Goal: Information Seeking & Learning: Check status

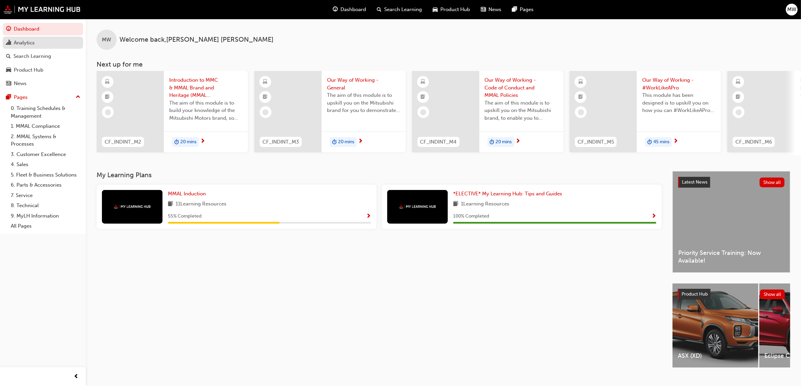
click at [34, 40] on div "Analytics" at bounding box center [24, 43] width 21 height 8
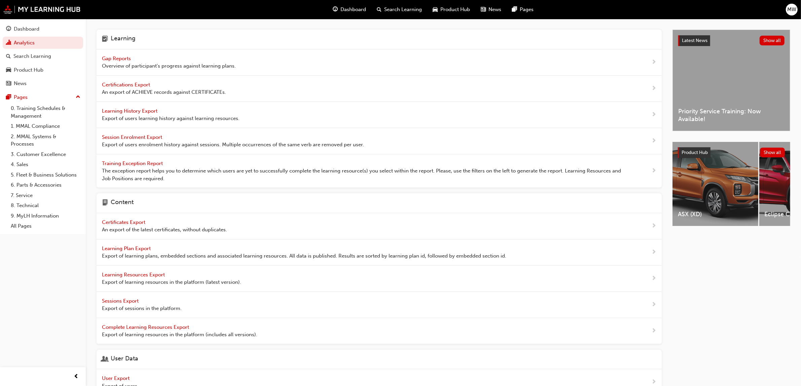
click at [117, 58] on span "Gap Reports" at bounding box center [117, 59] width 30 height 6
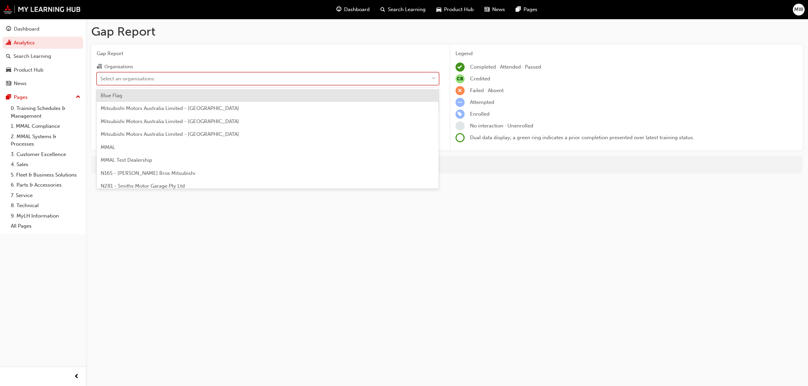
click at [435, 77] on span "down-icon" at bounding box center [433, 78] width 5 height 9
click at [101, 77] on input "Organisations option Blue Flag focused, 1 of 202. 202 results available. Use Up…" at bounding box center [100, 78] width 1 height 6
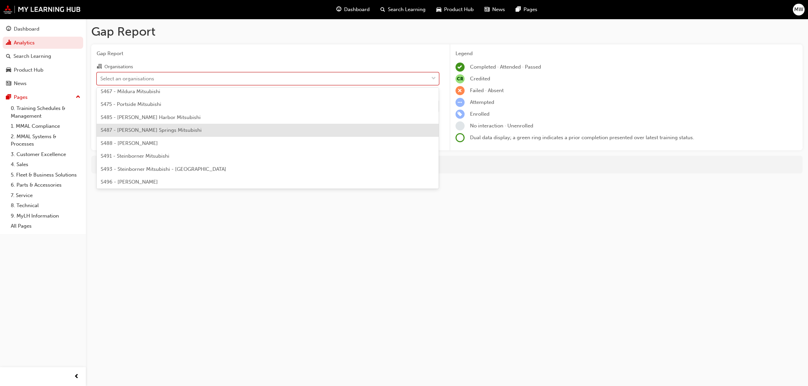
scroll to position [1552, 0]
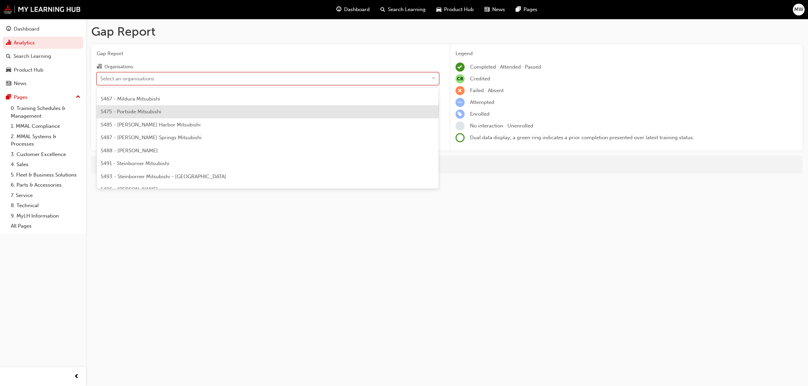
click at [162, 110] on div "S475 - Portside Mitsubishi" at bounding box center [268, 111] width 342 height 13
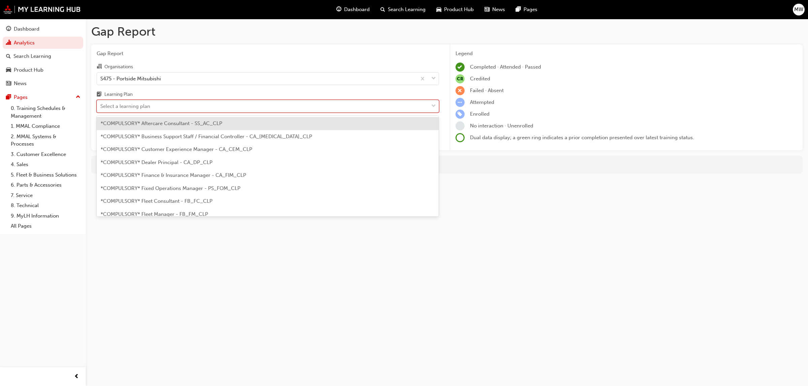
click at [431, 108] on span "down-icon" at bounding box center [433, 106] width 5 height 9
click at [101, 108] on input "Learning Plan option *COMPULSORY* Aftercare Consultant - SS_AC_CLP focused, 1 o…" at bounding box center [100, 106] width 1 height 6
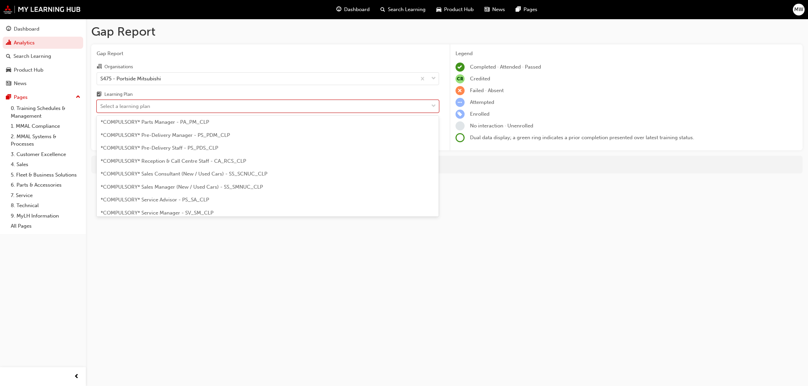
scroll to position [177, 0]
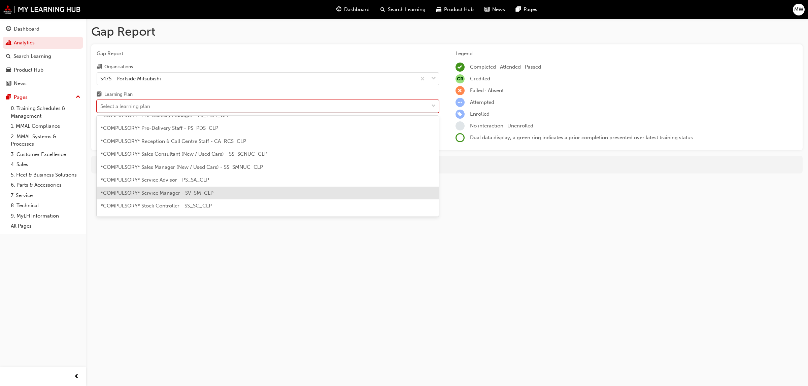
click at [179, 193] on span "*COMPULSORY* Service Manager - SV_SM_CLP" at bounding box center [157, 193] width 113 height 6
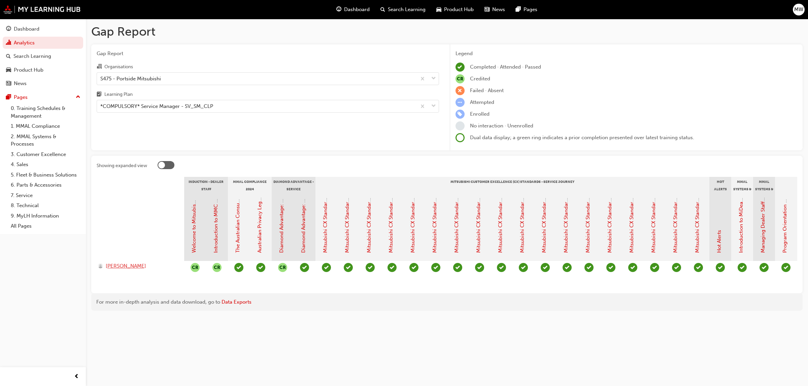
click at [116, 264] on span "[PERSON_NAME]" at bounding box center [126, 267] width 40 height 8
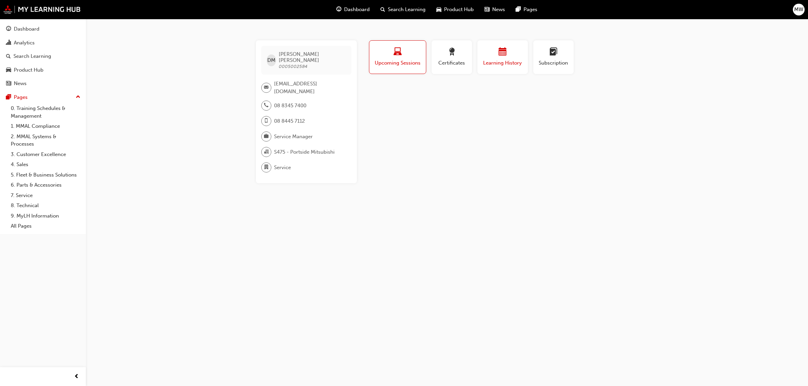
click at [487, 53] on div "button" at bounding box center [502, 53] width 40 height 10
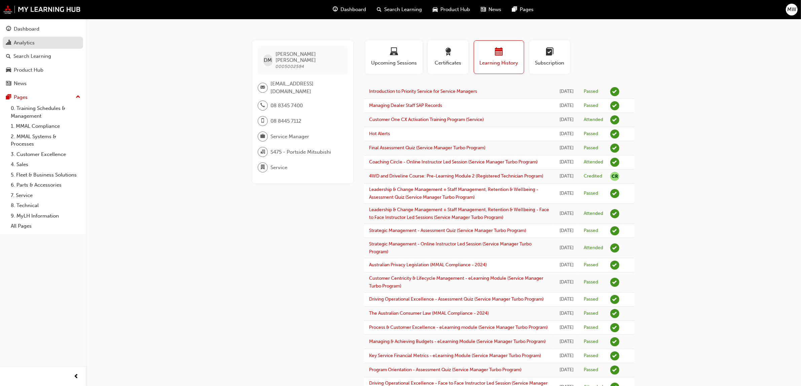
click at [26, 44] on div "Analytics" at bounding box center [24, 43] width 21 height 8
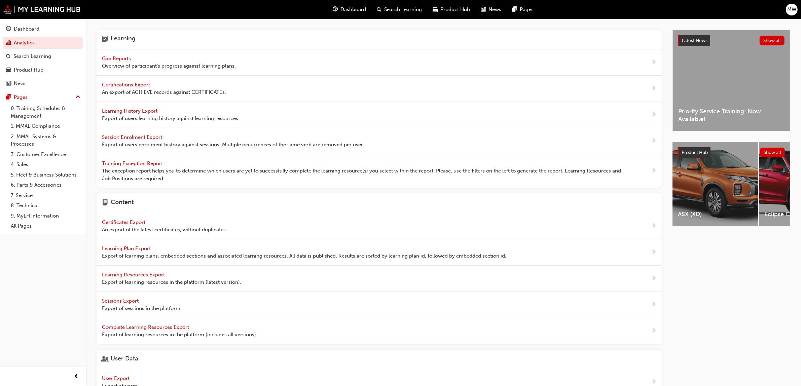
click at [120, 59] on span "Gap Reports" at bounding box center [117, 59] width 30 height 6
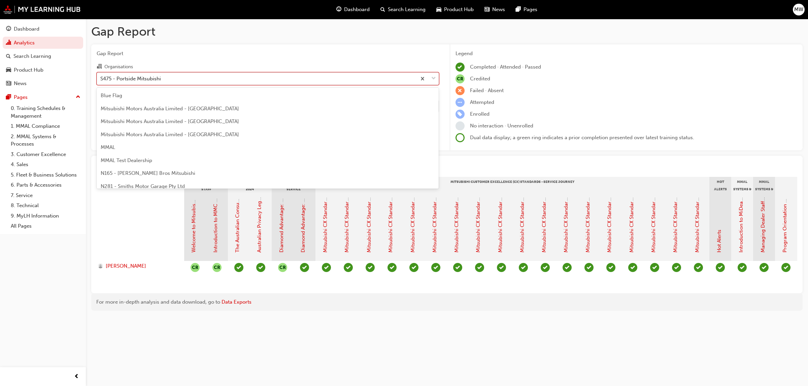
click at [432, 77] on span "down-icon" at bounding box center [433, 78] width 5 height 9
click at [101, 77] on input "Organisations option S475 - Portside Mitsubishi focused, 122 of 202. 202 result…" at bounding box center [100, 78] width 1 height 6
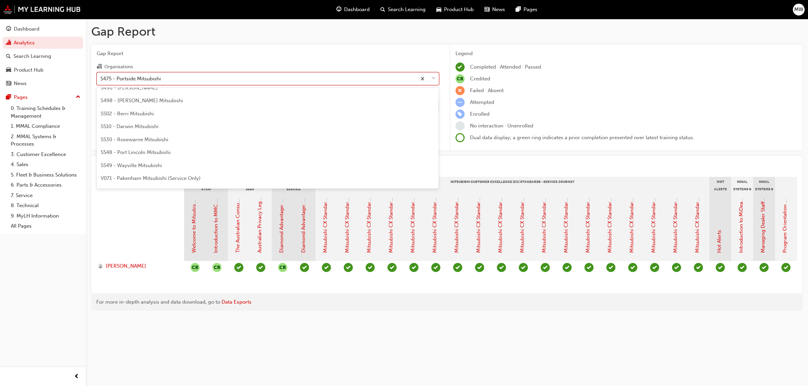
scroll to position [1664, 0]
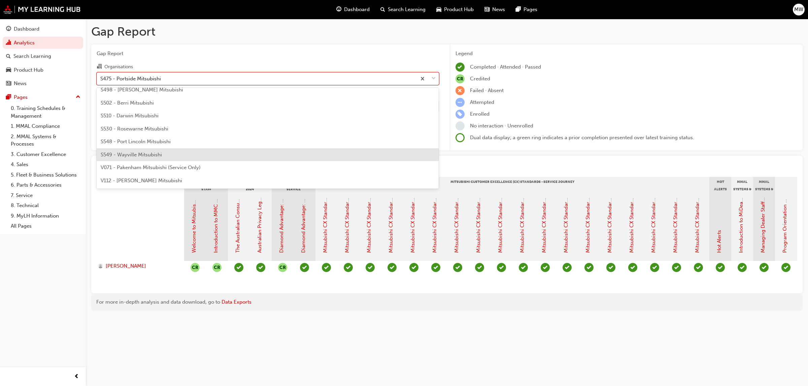
click at [178, 153] on div "S549 - Wayville Mitsubishi" at bounding box center [268, 154] width 342 height 13
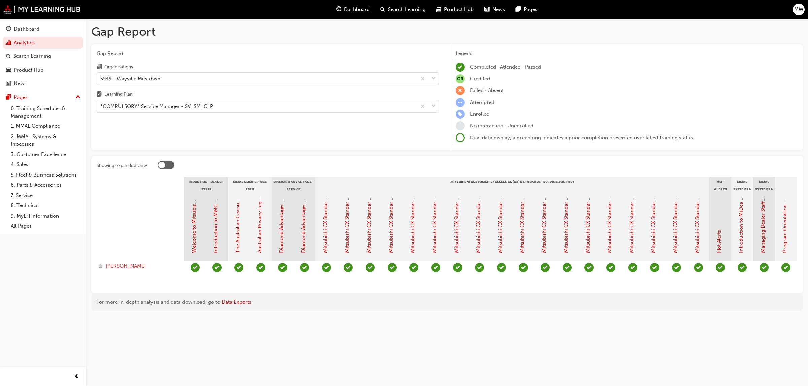
click at [121, 266] on span "[PERSON_NAME]" at bounding box center [126, 267] width 40 height 8
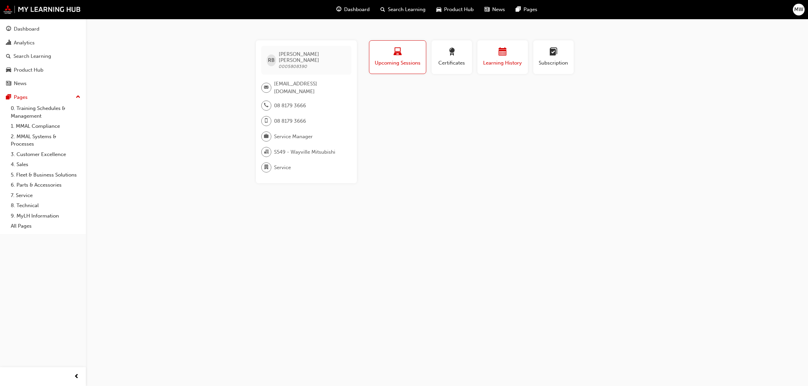
click at [512, 61] on span "Learning History" at bounding box center [502, 63] width 40 height 8
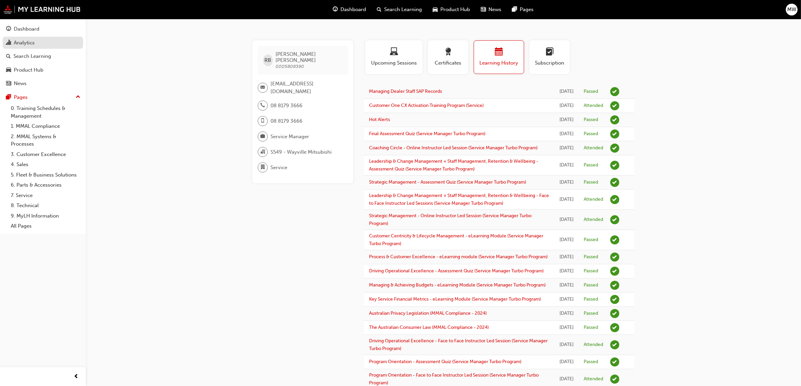
click at [26, 43] on div "Analytics" at bounding box center [24, 43] width 21 height 8
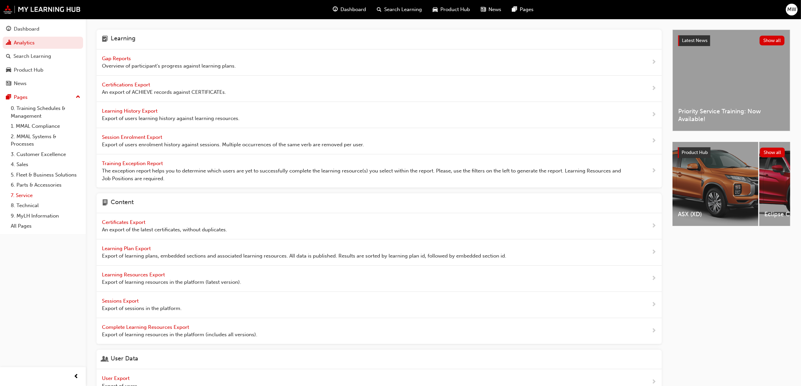
click at [25, 196] on link "7. Service" at bounding box center [45, 195] width 75 height 10
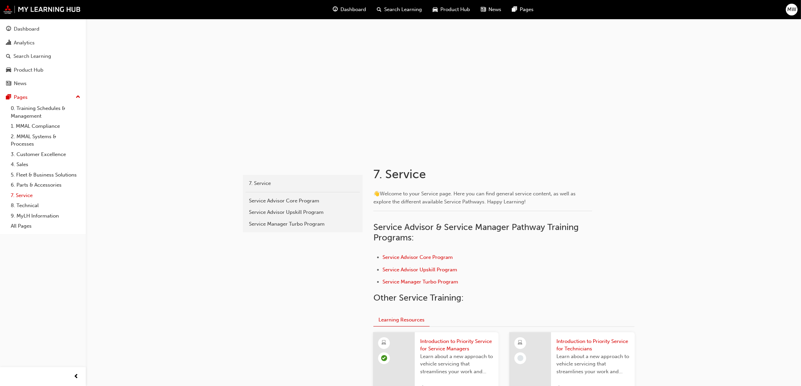
click at [24, 196] on link "7. Service" at bounding box center [45, 195] width 75 height 10
click at [30, 207] on link "8. Technical" at bounding box center [45, 206] width 75 height 10
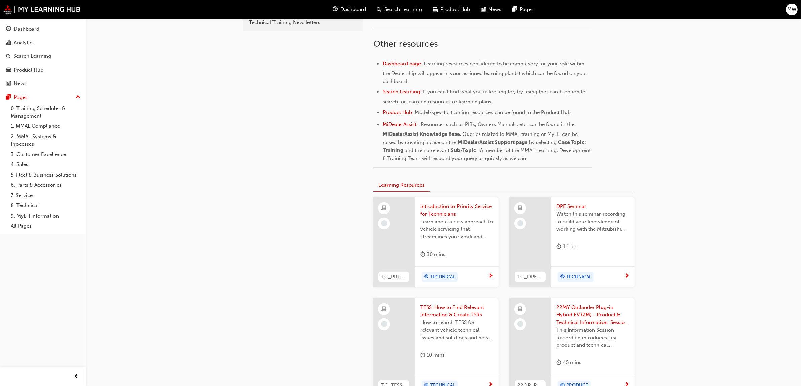
scroll to position [257, 0]
click at [30, 207] on link "8. Technical" at bounding box center [45, 206] width 75 height 10
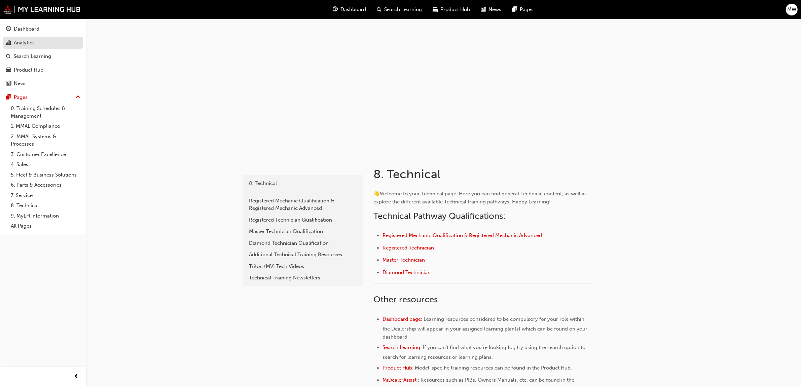
click at [19, 42] on div "Analytics" at bounding box center [24, 43] width 21 height 8
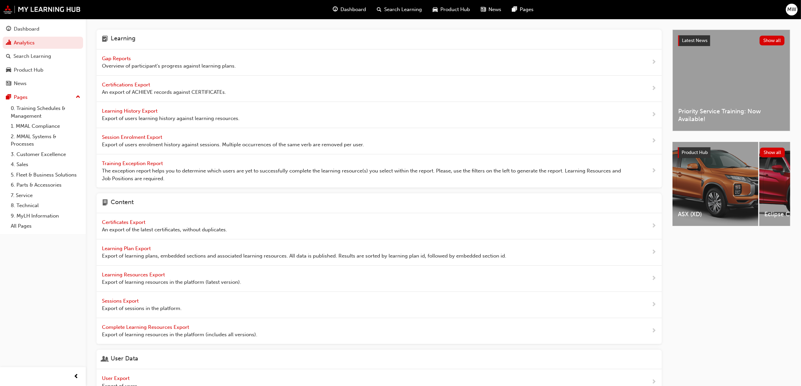
click at [123, 58] on span "Gap Reports" at bounding box center [117, 59] width 30 height 6
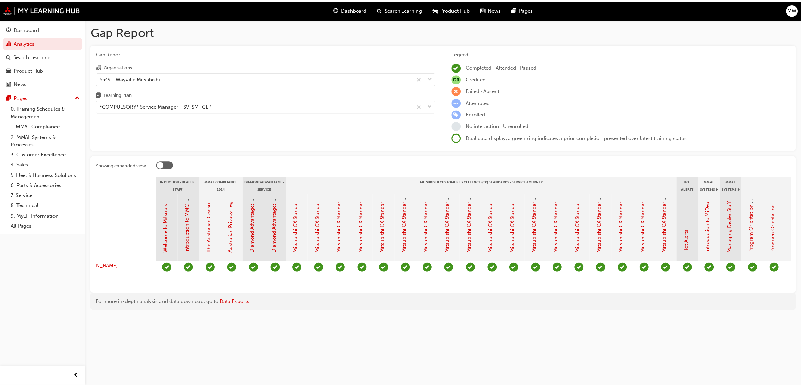
scroll to position [0, 349]
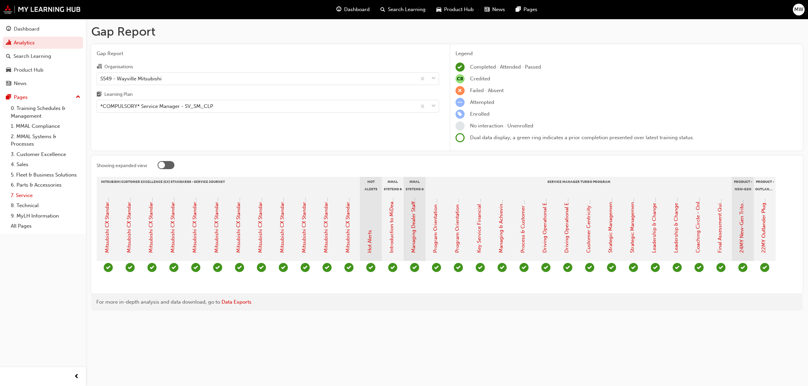
click at [23, 195] on link "7. Service" at bounding box center [45, 195] width 75 height 10
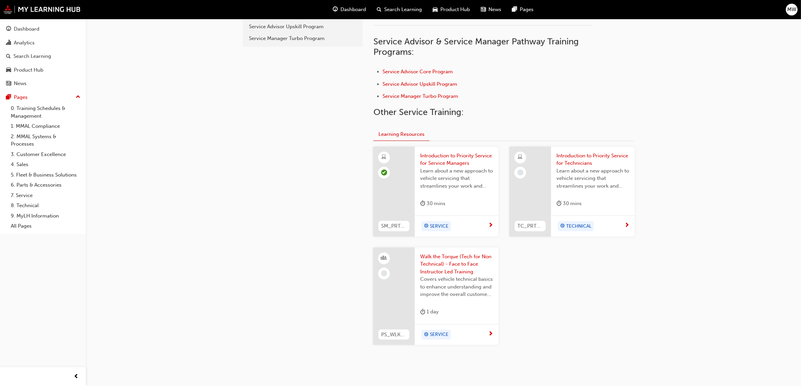
scroll to position [189, 0]
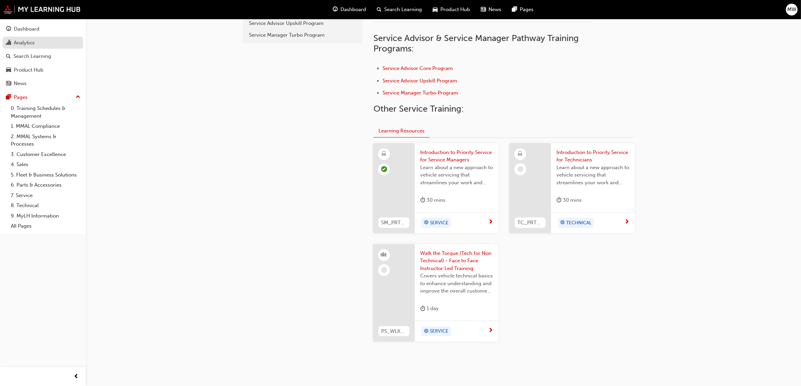
click at [26, 41] on div "Analytics" at bounding box center [24, 43] width 21 height 8
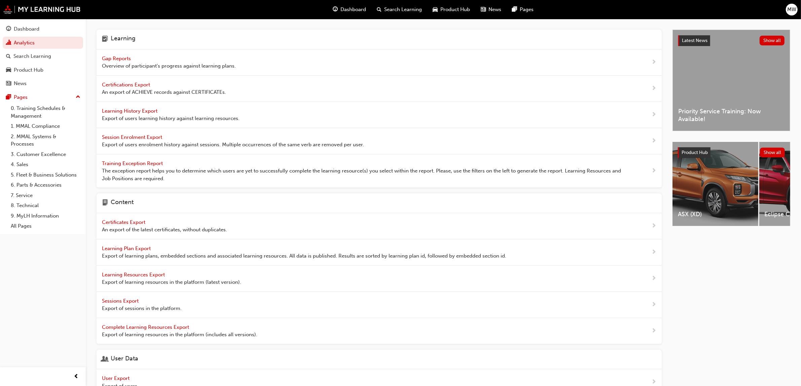
click at [116, 58] on span "Gap Reports" at bounding box center [117, 59] width 30 height 6
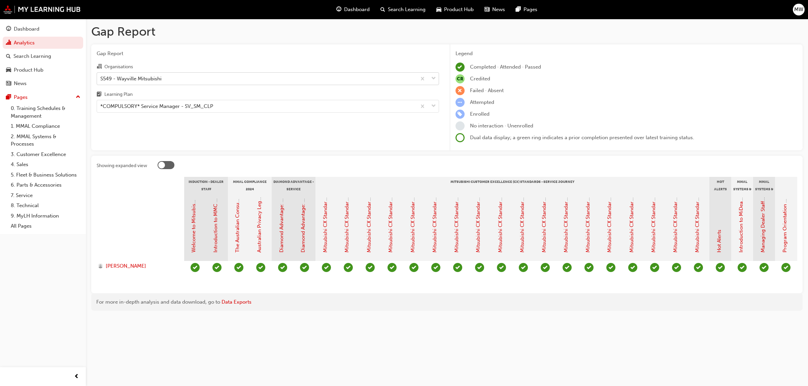
click at [431, 78] on span "down-icon" at bounding box center [433, 78] width 5 height 9
click at [101, 78] on input "Organisations S549 - Wayville Mitsubishi" at bounding box center [100, 78] width 1 height 6
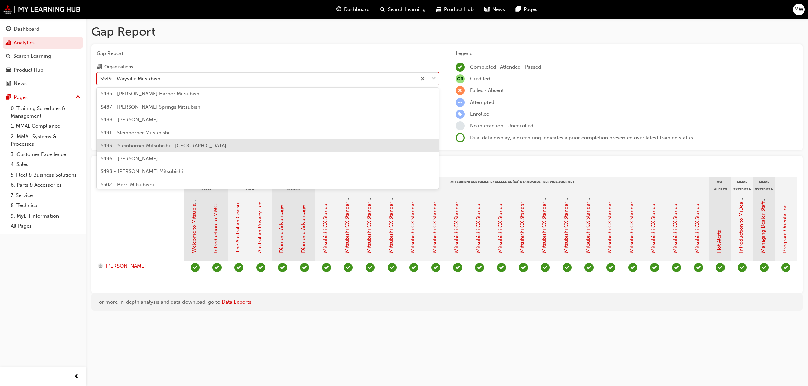
scroll to position [1572, 0]
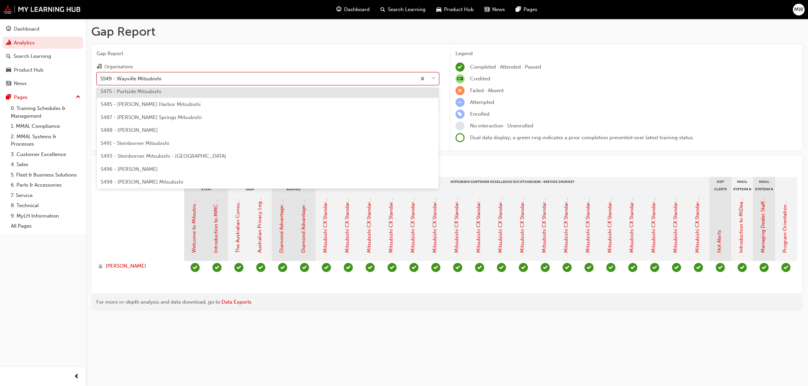
click at [151, 92] on span "S475 - Portside Mitsubishi" at bounding box center [131, 92] width 61 height 6
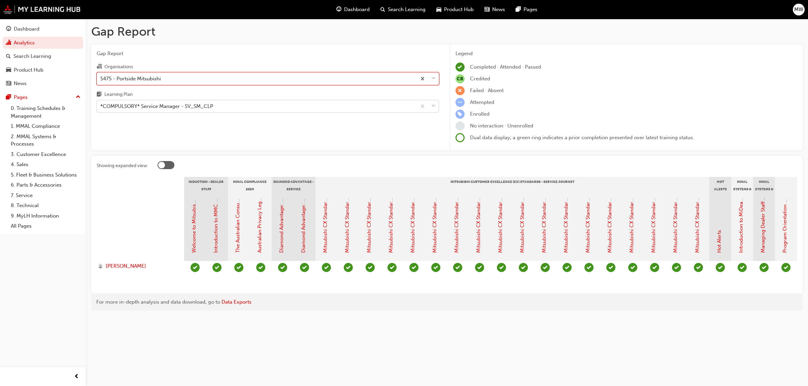
click at [431, 104] on span "down-icon" at bounding box center [433, 106] width 5 height 9
click at [101, 104] on input "Learning Plan *COMPULSORY* Service Manager - SV_SM_CLP" at bounding box center [100, 106] width 1 height 6
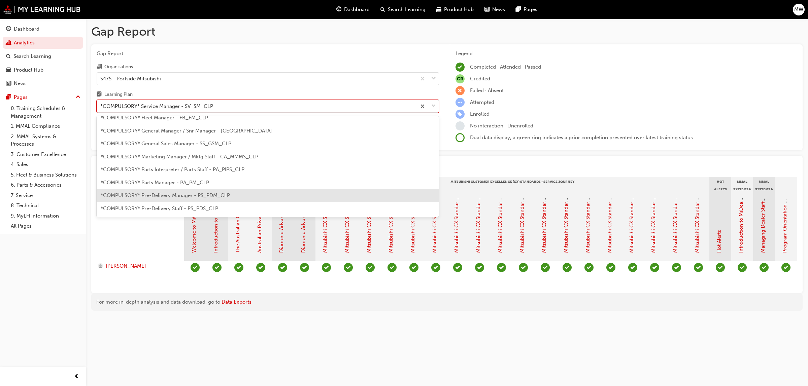
scroll to position [96, 0]
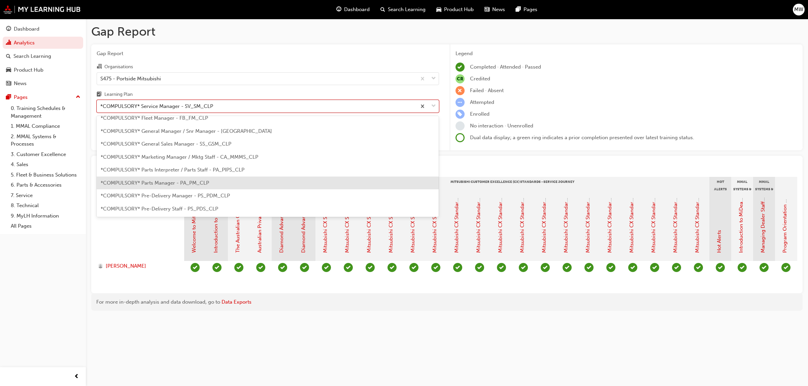
click at [185, 185] on span "*COMPULSORY* Parts Manager - PA_PM_CLP" at bounding box center [155, 183] width 108 height 6
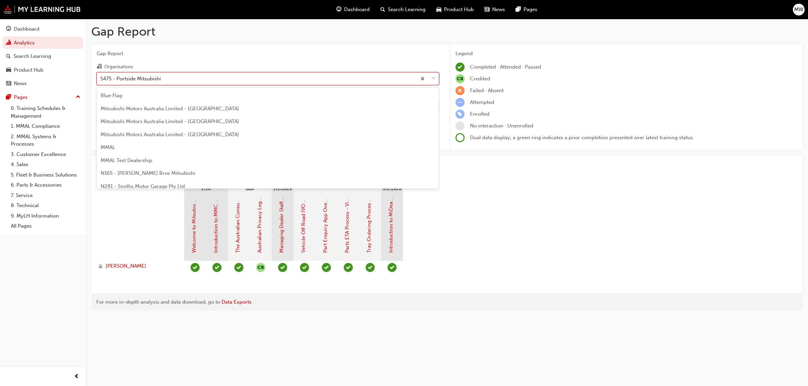
click at [433, 78] on span "down-icon" at bounding box center [433, 78] width 5 height 9
click at [101, 78] on input "Organisations option S475 - Portside Mitsubishi, selected. option S475 - Portsi…" at bounding box center [100, 78] width 1 height 6
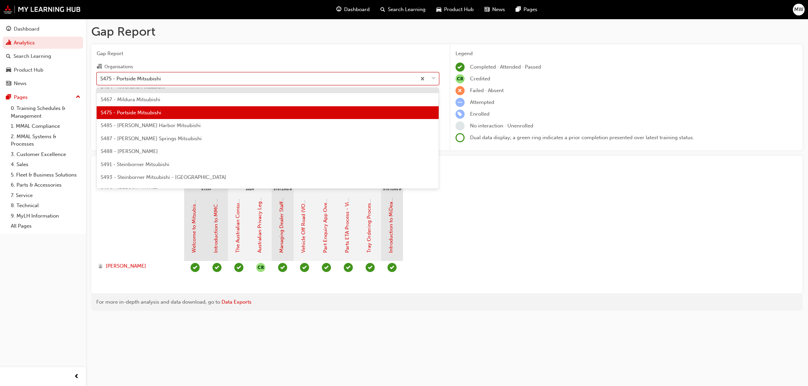
scroll to position [1552, 0]
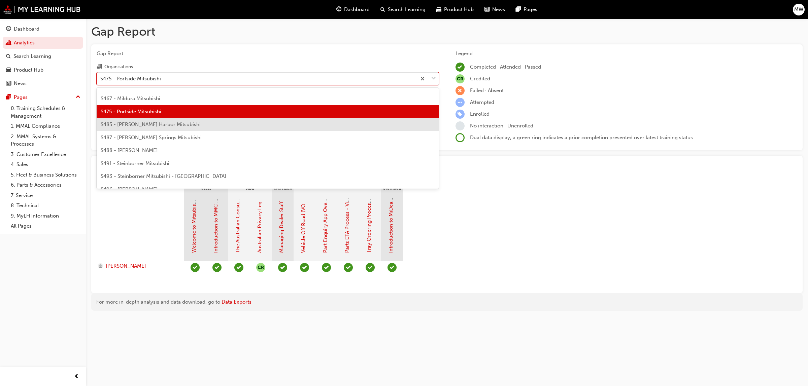
click at [197, 120] on div "S485 - [PERSON_NAME] Harbor Mitsubishi" at bounding box center [268, 124] width 342 height 13
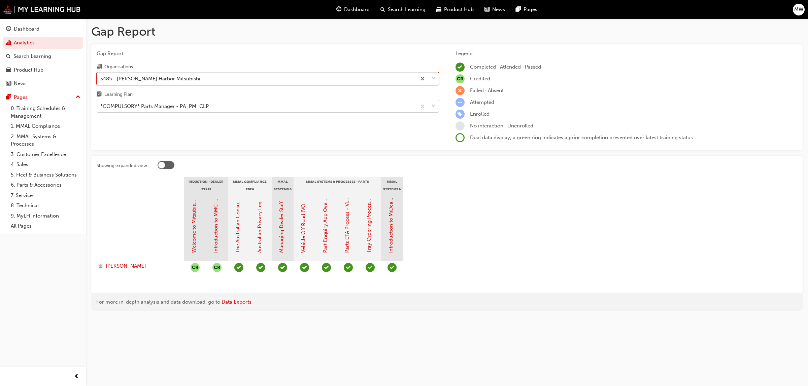
click at [434, 104] on span "down-icon" at bounding box center [433, 106] width 5 height 9
click at [101, 104] on input "Learning Plan *COMPULSORY* Parts Manager - PA_PM_CLP" at bounding box center [100, 106] width 1 height 6
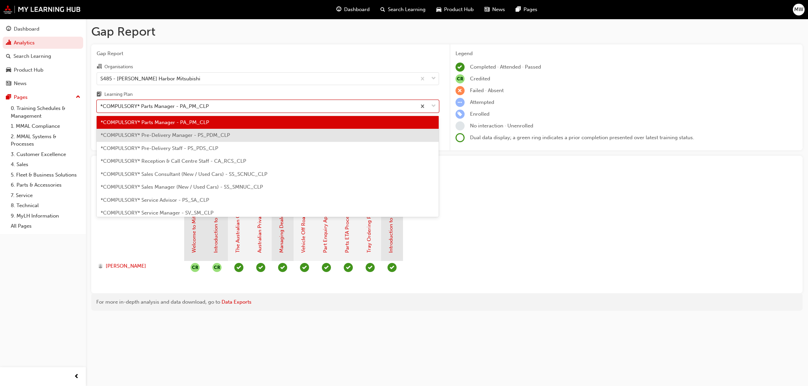
scroll to position [168, 0]
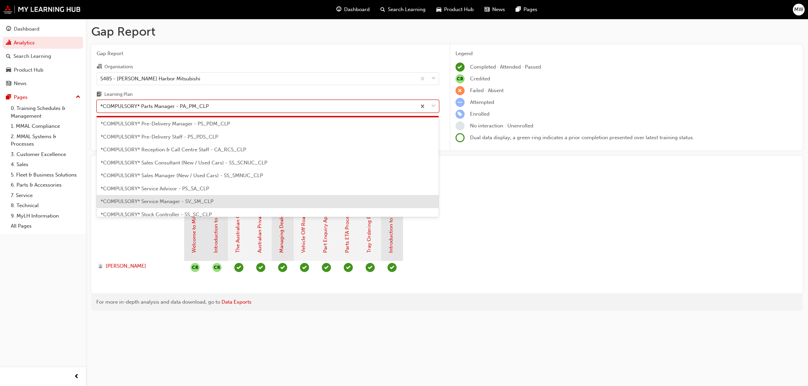
click at [255, 201] on div "*COMPULSORY* Service Manager - SV_SM_CLP" at bounding box center [268, 201] width 342 height 13
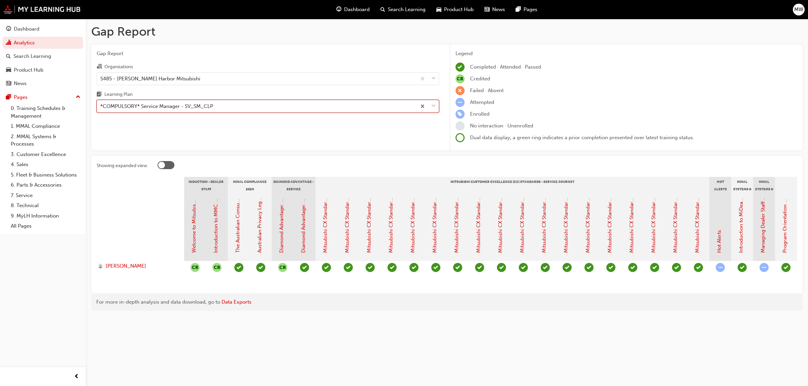
click at [432, 106] on span "down-icon" at bounding box center [433, 106] width 5 height 9
click at [101, 106] on input "Learning Plan option *COMPULSORY* Service Manager - SV_SM_CLP, selected. 0 resu…" at bounding box center [100, 106] width 1 height 6
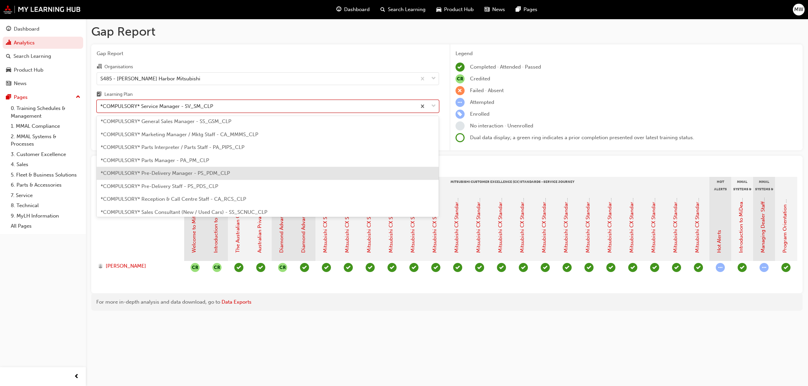
scroll to position [113, 0]
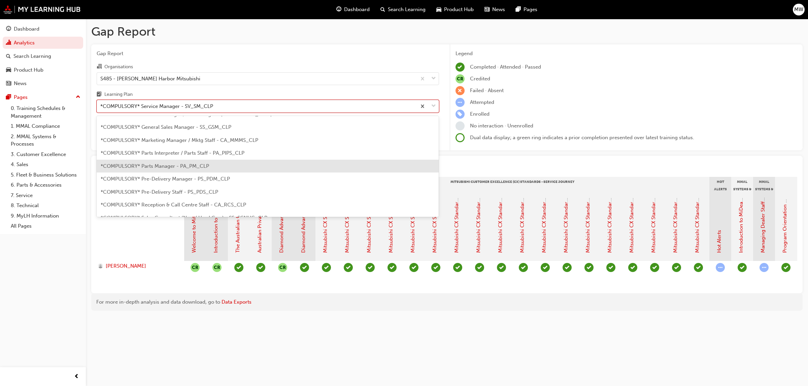
click at [211, 164] on div "*COMPULSORY* Parts Manager - PA_PM_CLP" at bounding box center [268, 166] width 342 height 13
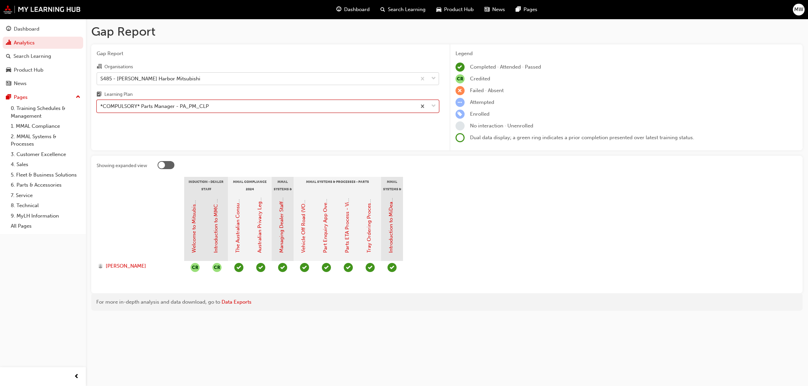
click at [430, 75] on div at bounding box center [427, 79] width 22 height 12
click at [101, 75] on input "Organisations S485 - [PERSON_NAME] Harbor Mitsubishi" at bounding box center [100, 78] width 1 height 6
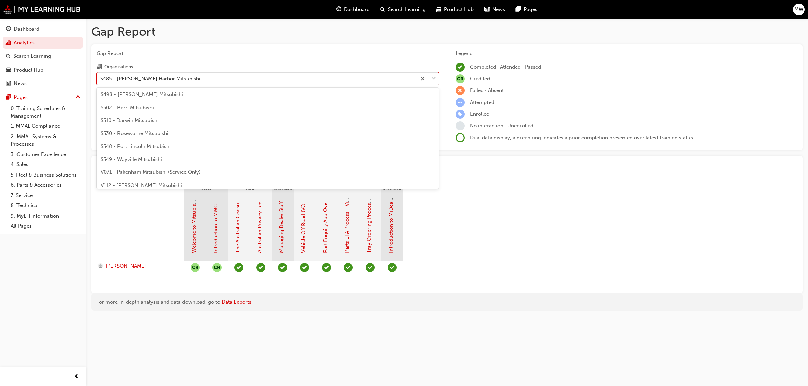
scroll to position [1682, 0]
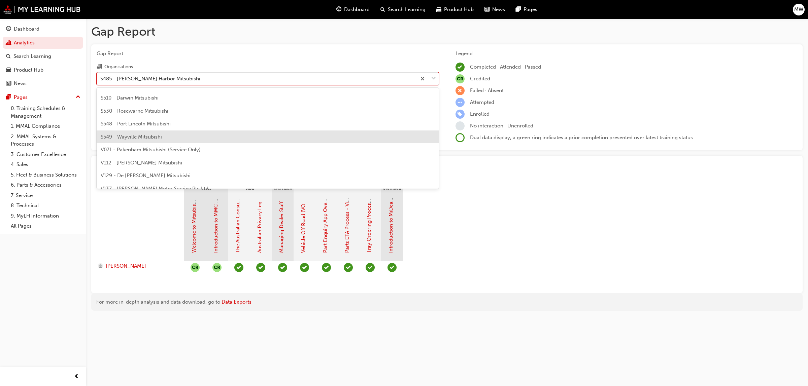
click at [192, 136] on div "S549 - Wayville Mitsubishi" at bounding box center [268, 137] width 342 height 13
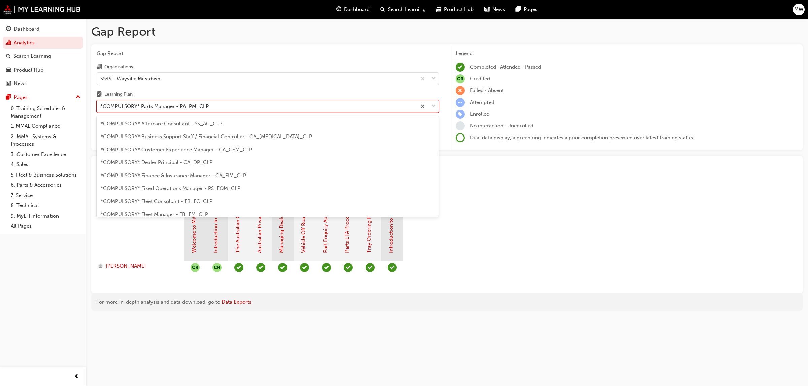
click at [433, 105] on span "down-icon" at bounding box center [433, 106] width 5 height 9
click at [101, 105] on input "Learning Plan option *COMPULSORY* Parts Manager - PA_PM_CLP, selected. option *…" at bounding box center [100, 106] width 1 height 6
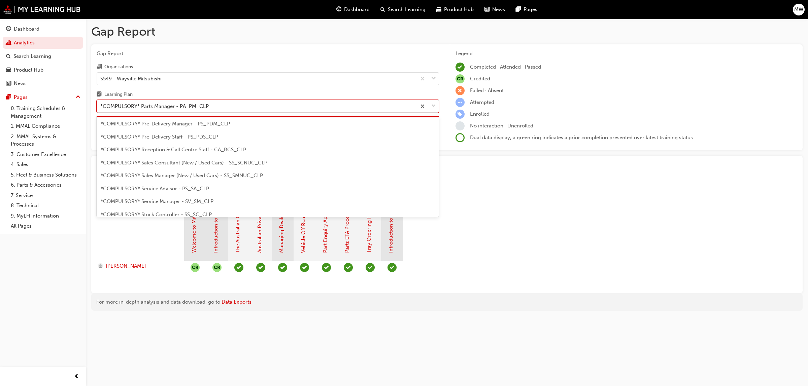
scroll to position [185, 0]
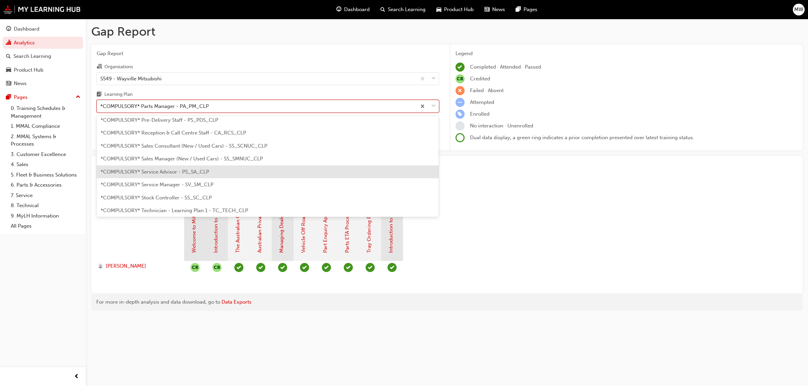
click at [180, 169] on span "*COMPULSORY* Service Advisor - PS_SA_CLP" at bounding box center [155, 172] width 108 height 6
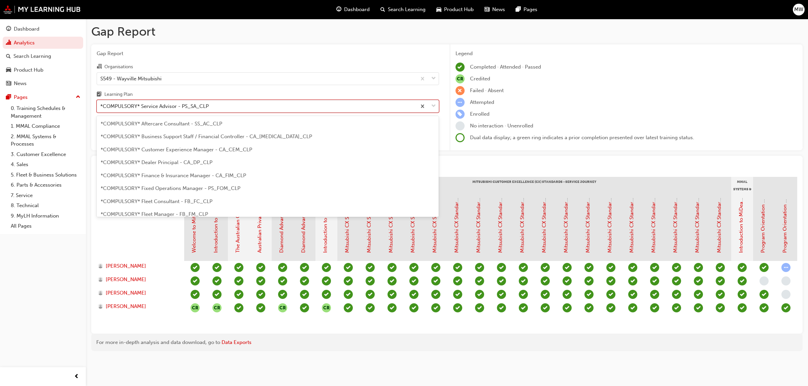
click at [433, 105] on span "down-icon" at bounding box center [433, 106] width 5 height 9
click at [101, 105] on input "Learning Plan option *COMPULSORY* Service Advisor - PS_SA_CLP, selected. option…" at bounding box center [100, 106] width 1 height 6
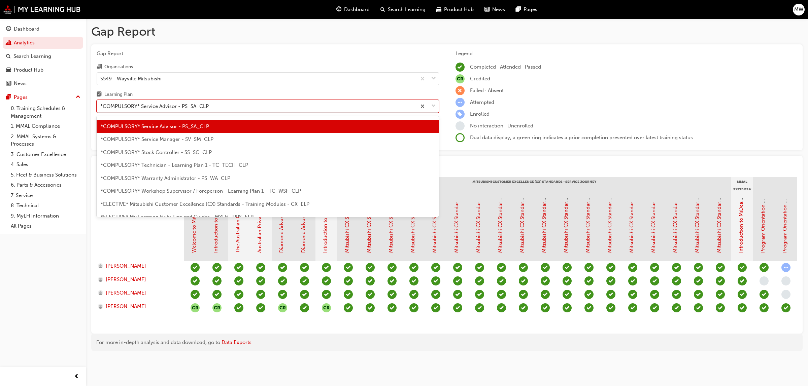
scroll to position [233, 0]
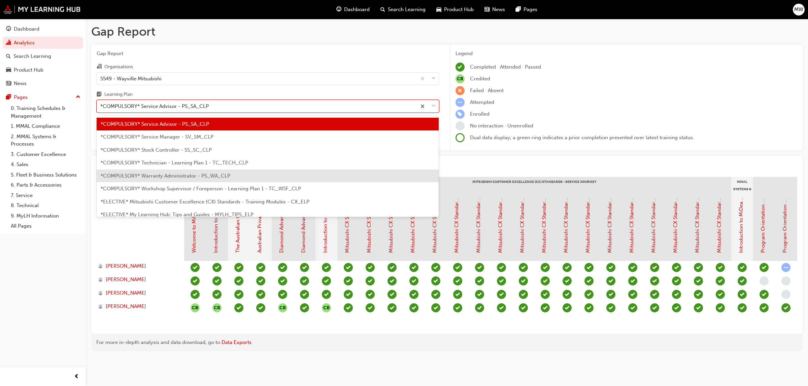
click at [217, 176] on span "*COMPULSORY* Warranty Administrator - PS_WA_CLP" at bounding box center [166, 176] width 130 height 6
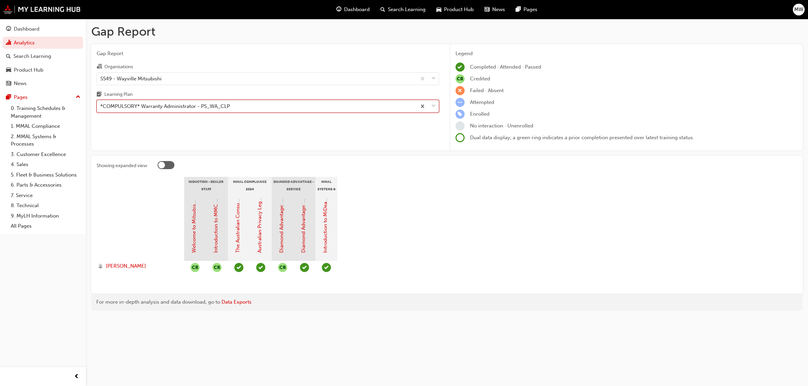
click at [435, 105] on span "down-icon" at bounding box center [433, 106] width 5 height 9
click at [101, 105] on input "Learning Plan option *COMPULSORY* Warranty Administrator - PS_WA_CLP, selected.…" at bounding box center [100, 106] width 1 height 6
